Goal: Task Accomplishment & Management: Use online tool/utility

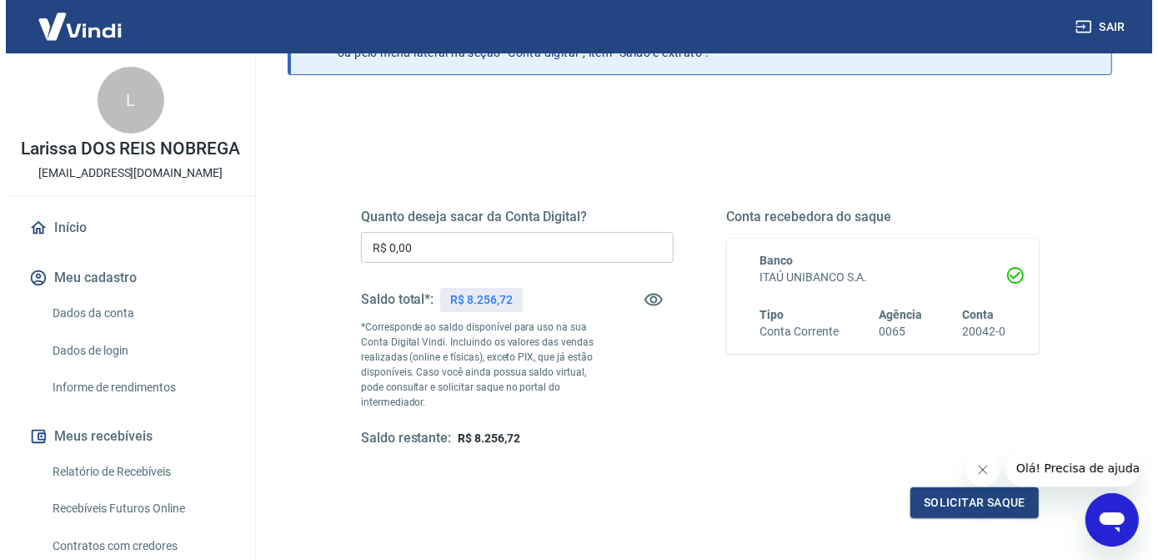
scroll to position [151, 0]
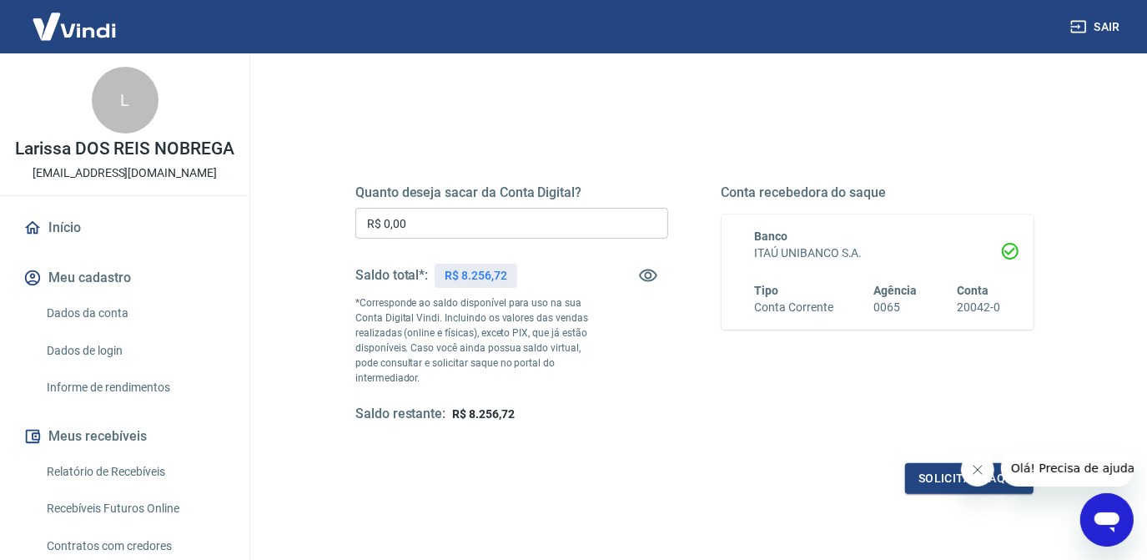
click at [482, 217] on input "R$ 0,00" at bounding box center [511, 223] width 313 height 31
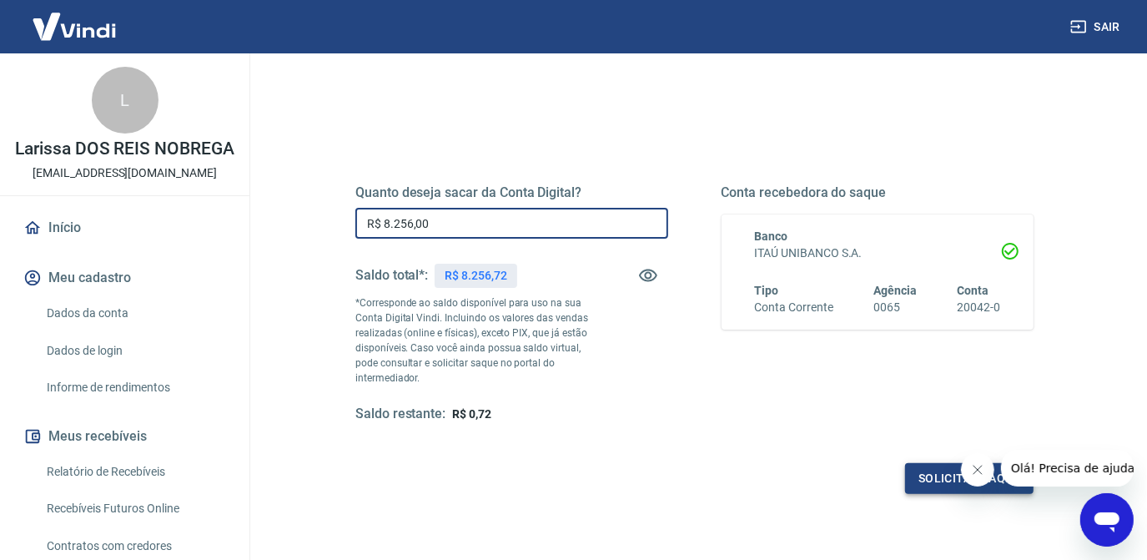
type input "R$ 8.256,00"
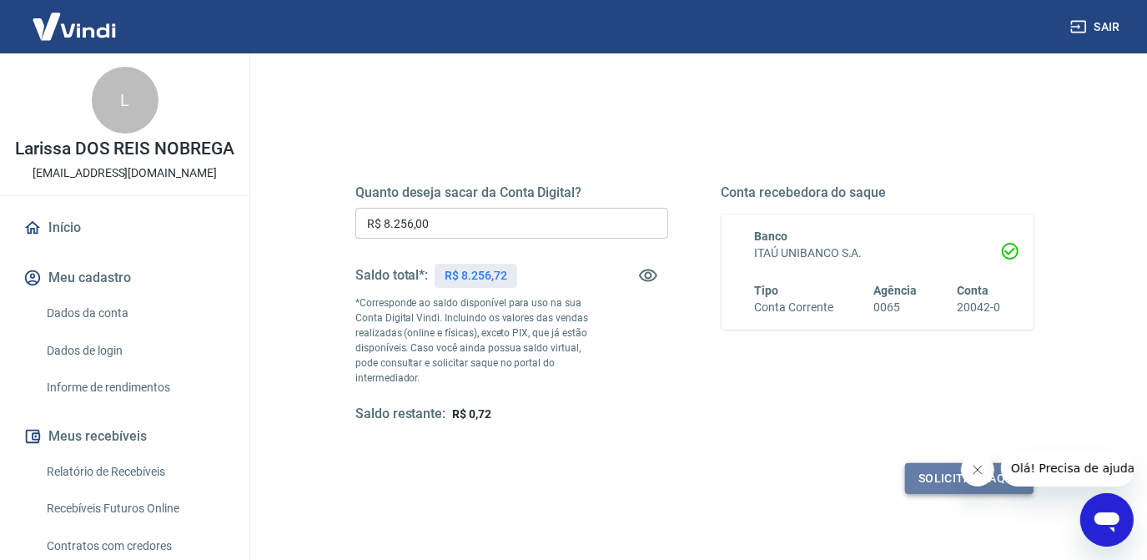
click at [931, 485] on button "Solicitar saque" at bounding box center [969, 478] width 128 height 31
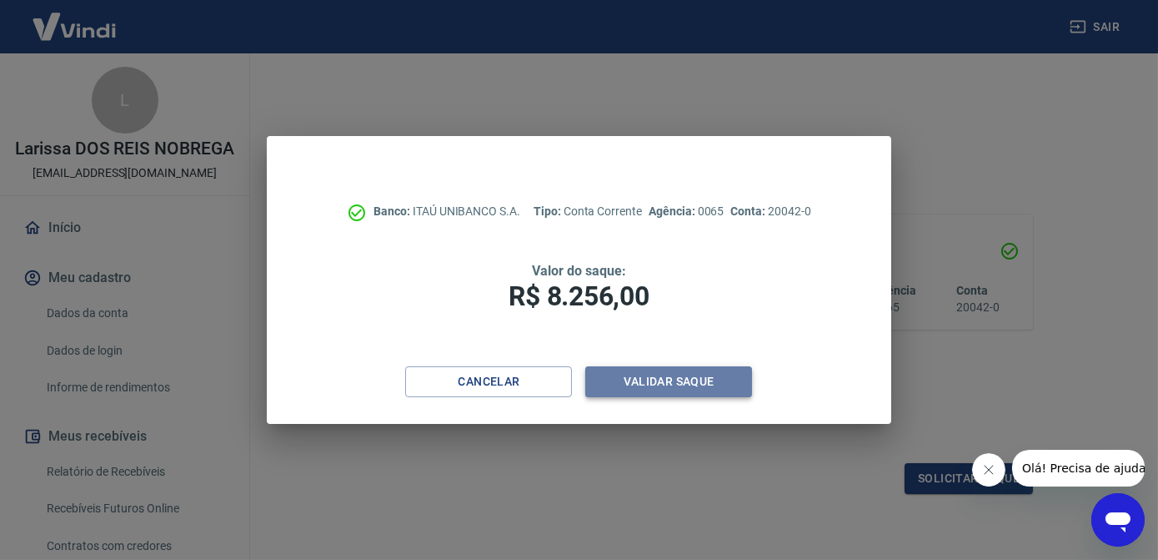
click at [676, 378] on button "Validar saque" at bounding box center [668, 381] width 167 height 31
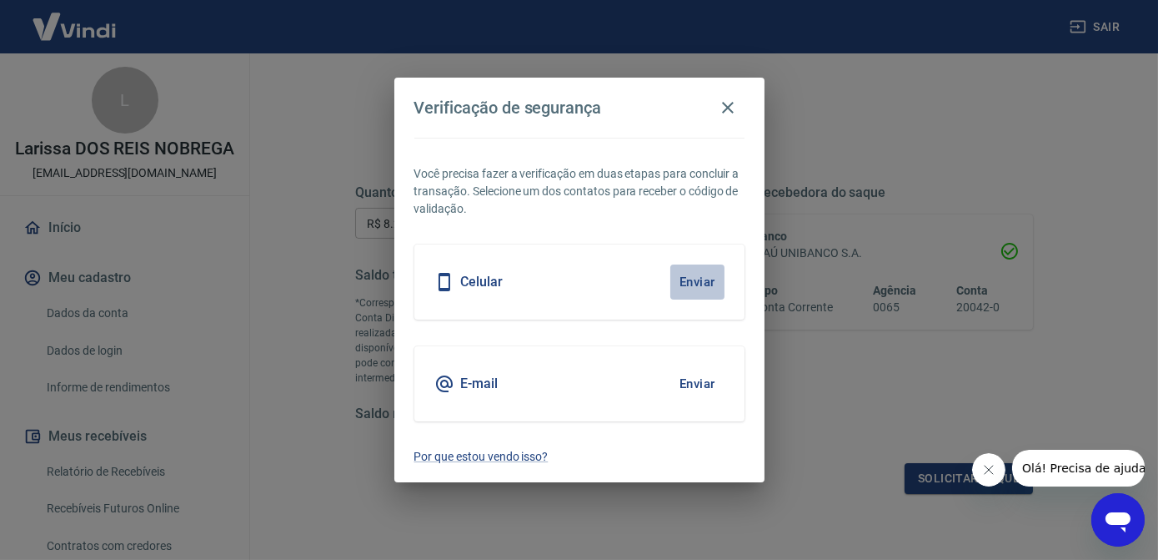
click at [705, 297] on button "Enviar" at bounding box center [697, 281] width 54 height 35
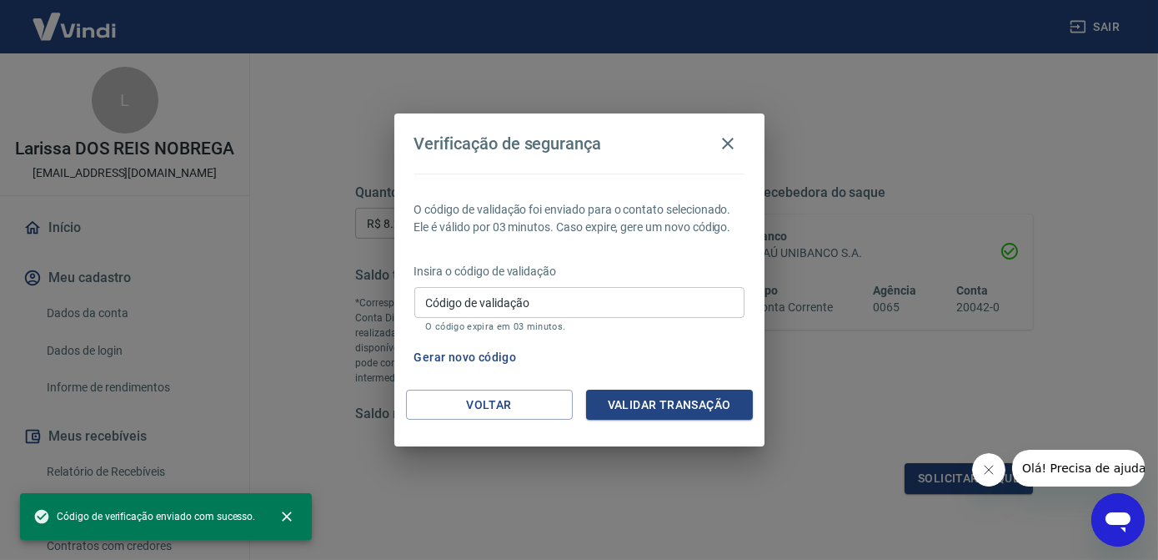
click at [680, 291] on input "Código de validação" at bounding box center [579, 302] width 330 height 31
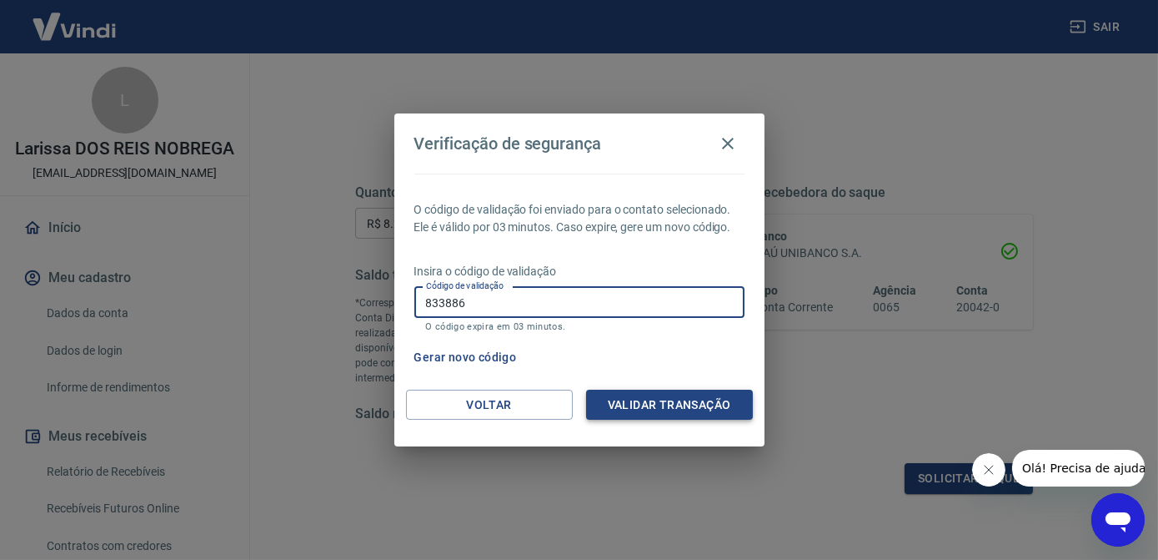
type input "833886"
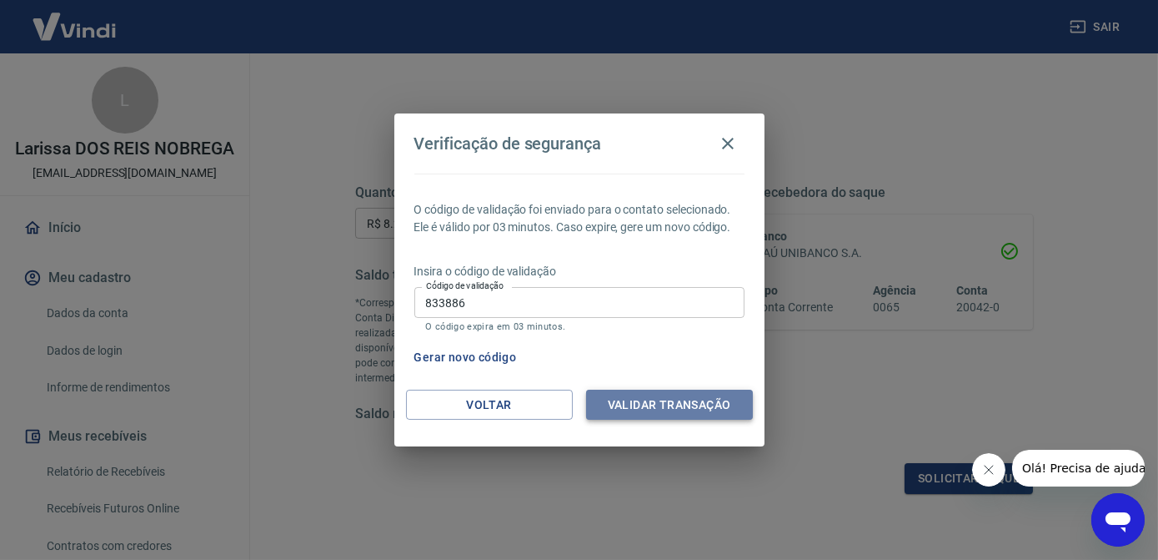
click at [693, 414] on button "Validar transação" at bounding box center [669, 404] width 167 height 31
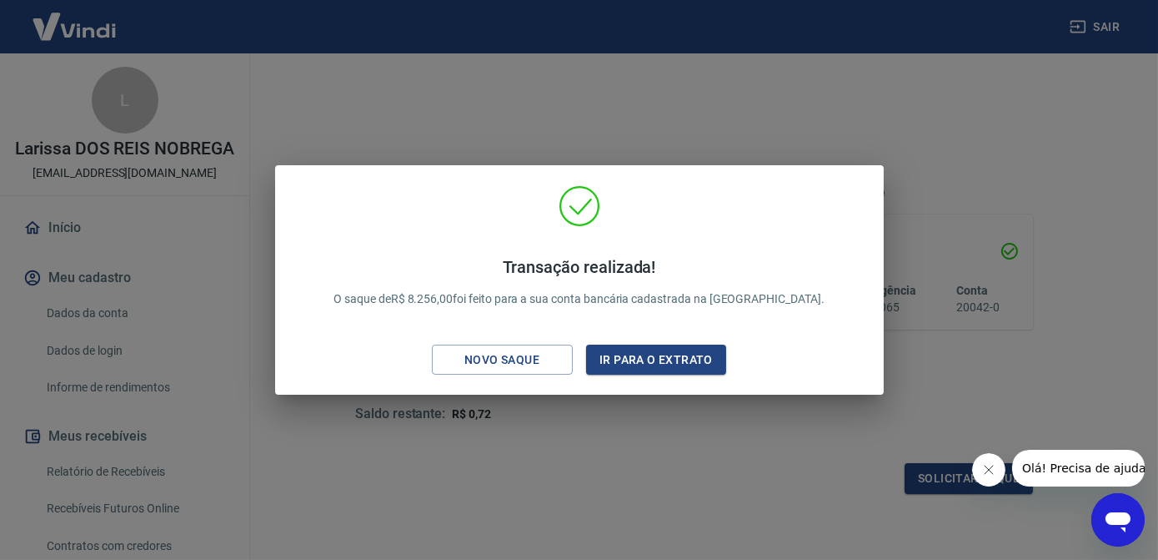
click at [586, 95] on div "Transação realizada! O saque de R$ 8.256,00 foi feito para a sua conta bancária…" at bounding box center [579, 280] width 1158 height 560
